Goal: Check status: Check status

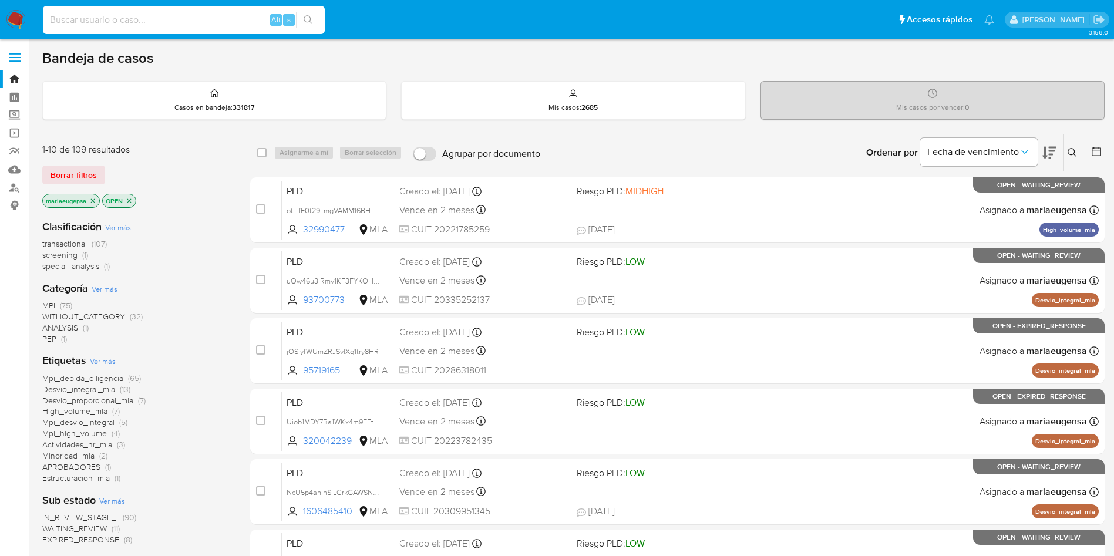
click at [93, 21] on input at bounding box center [184, 19] width 282 height 15
paste input "7S3uJYJbT3anxyGsJJ0rxiCB"
type input "7S3uJYJbT3anxyGsJJ0rxiCB"
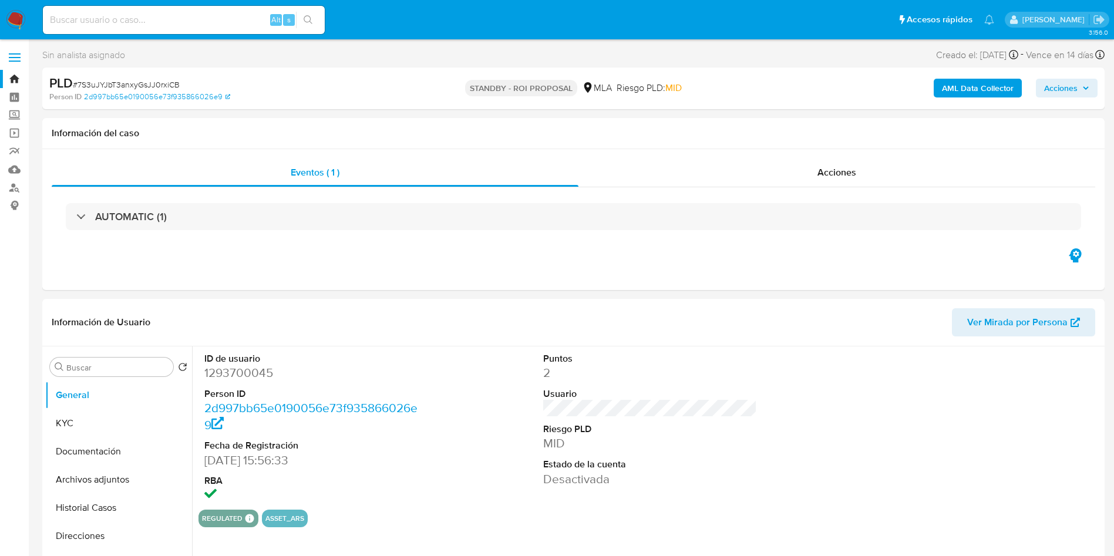
select select "10"
click at [164, 84] on span "# 7S3uJYJbT3anxyGsJJ0rxiCB" at bounding box center [126, 85] width 107 height 12
copy span "7S3uJYJbT3anxyGsJJ0rxiCB"
